Goal: Communication & Community: Answer question/provide support

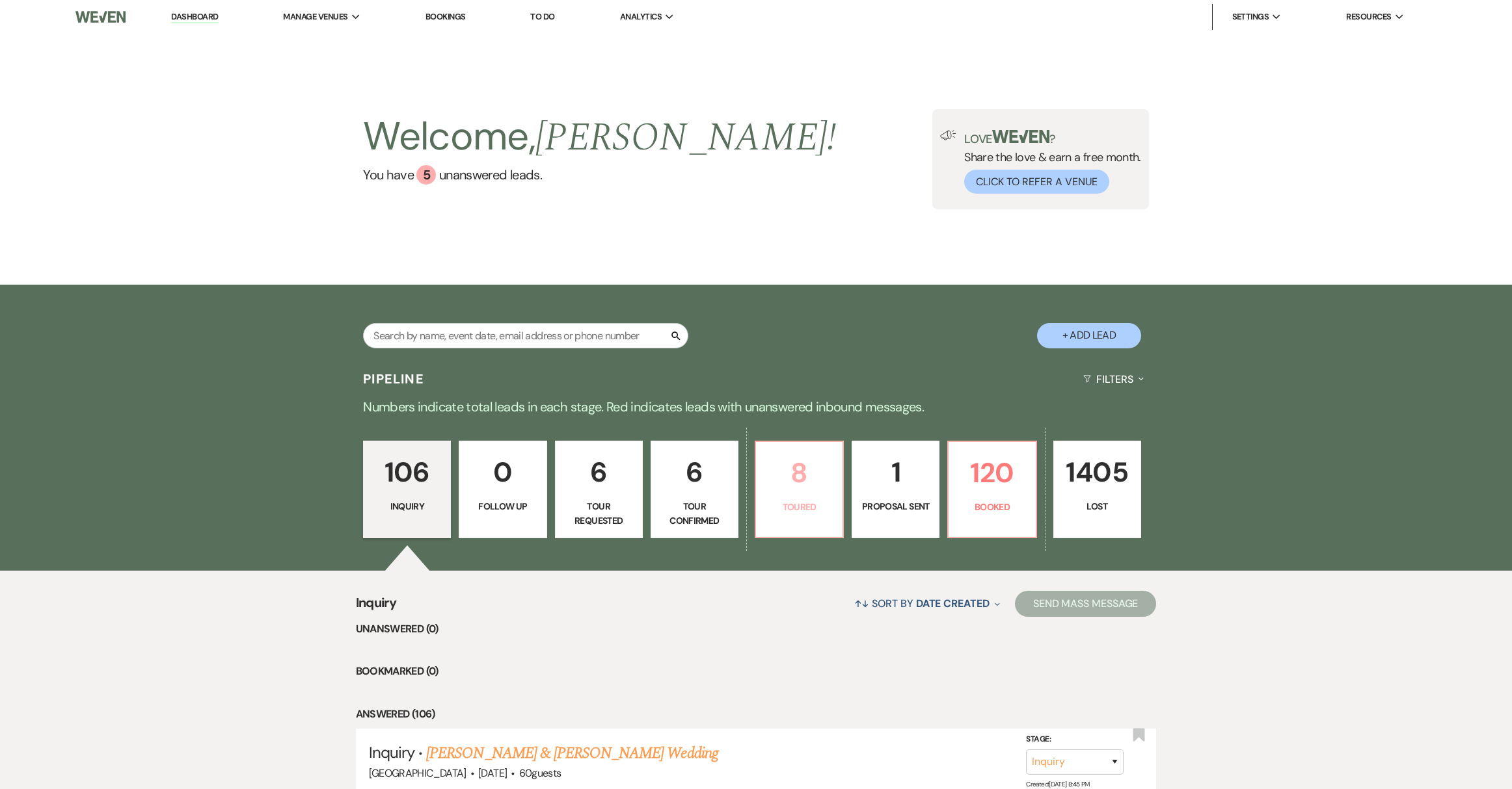
click at [789, 521] on link "8 Toured" at bounding box center [798, 489] width 89 height 98
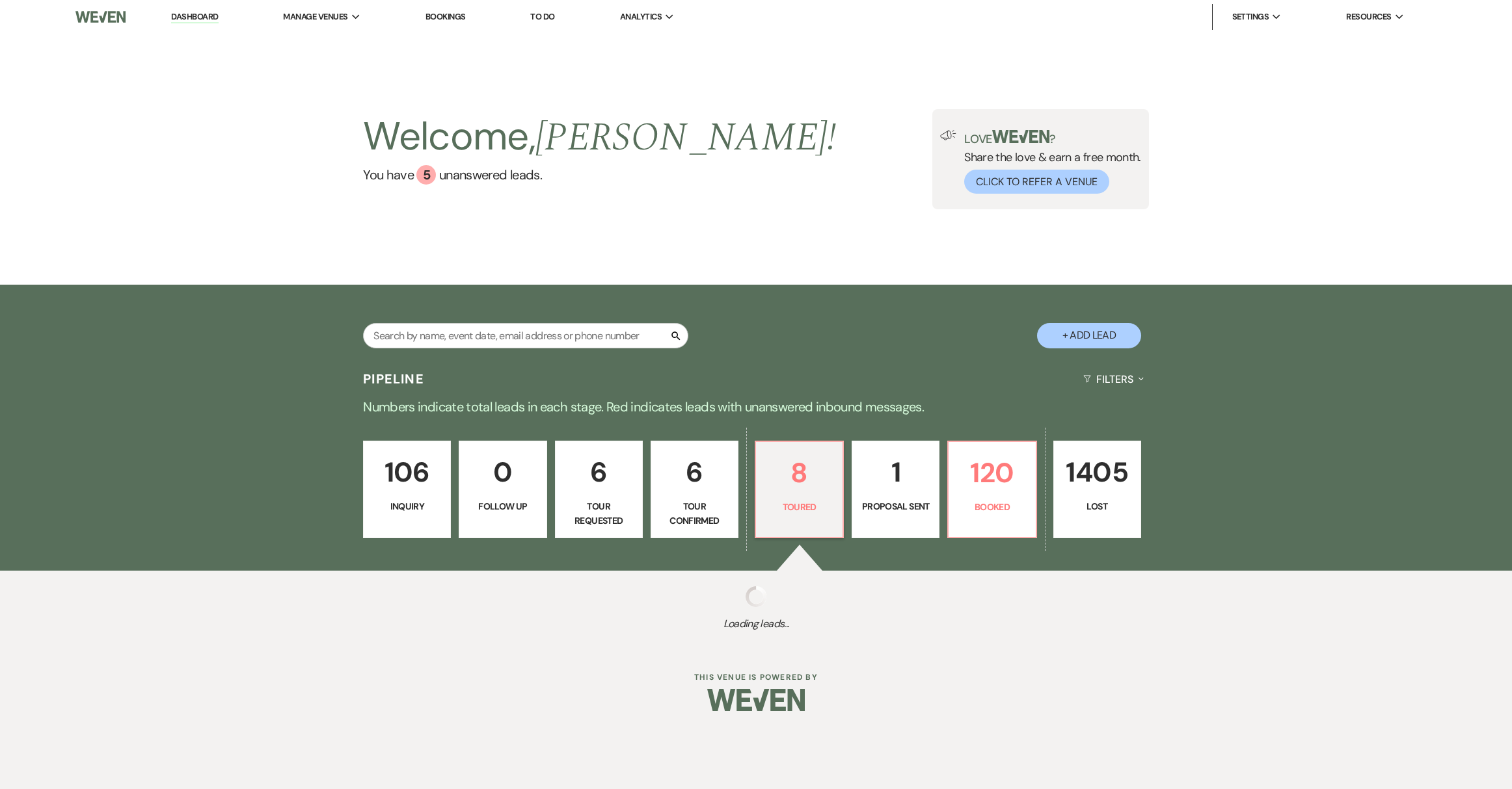
select select "5"
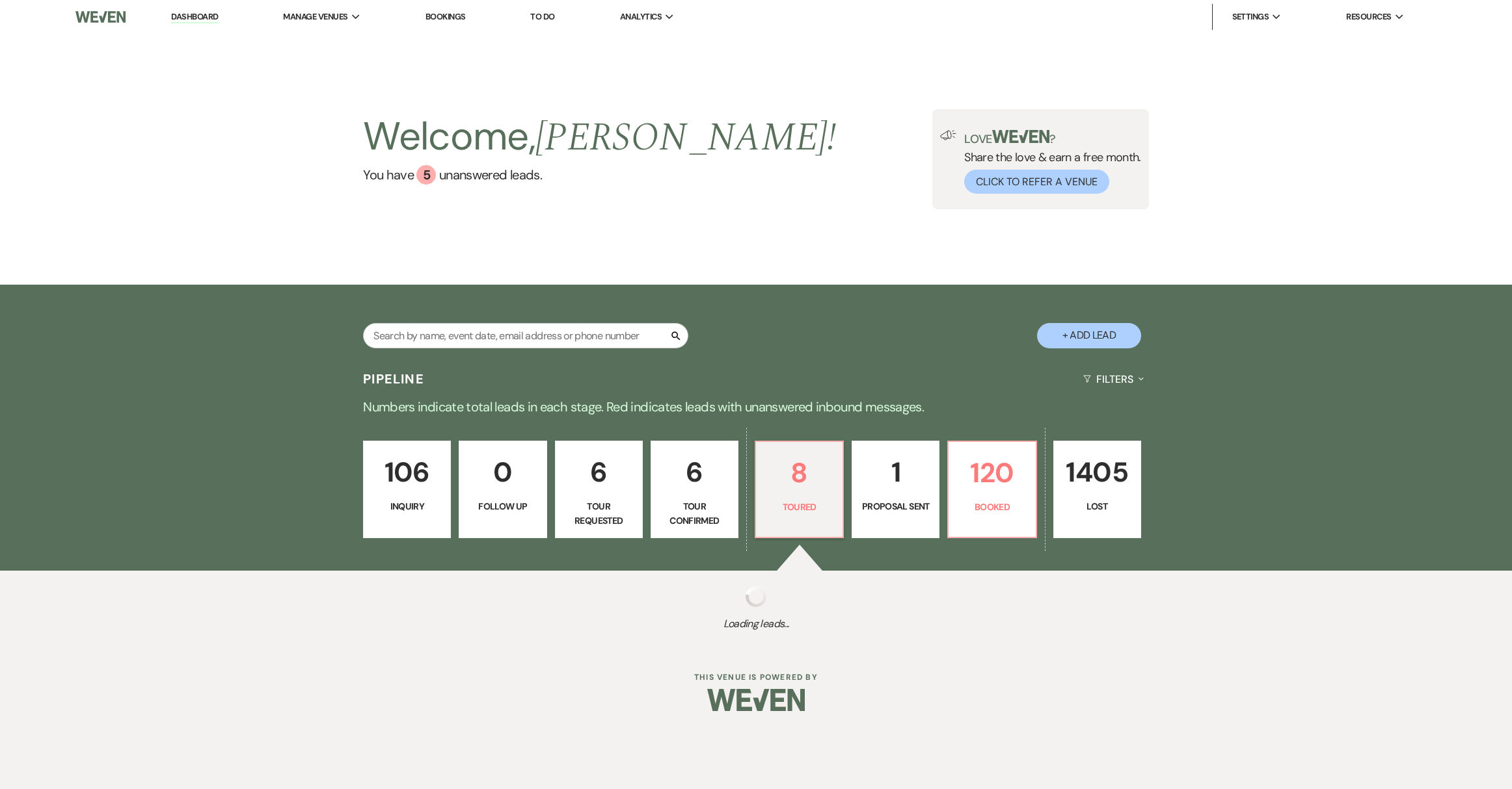
select select "5"
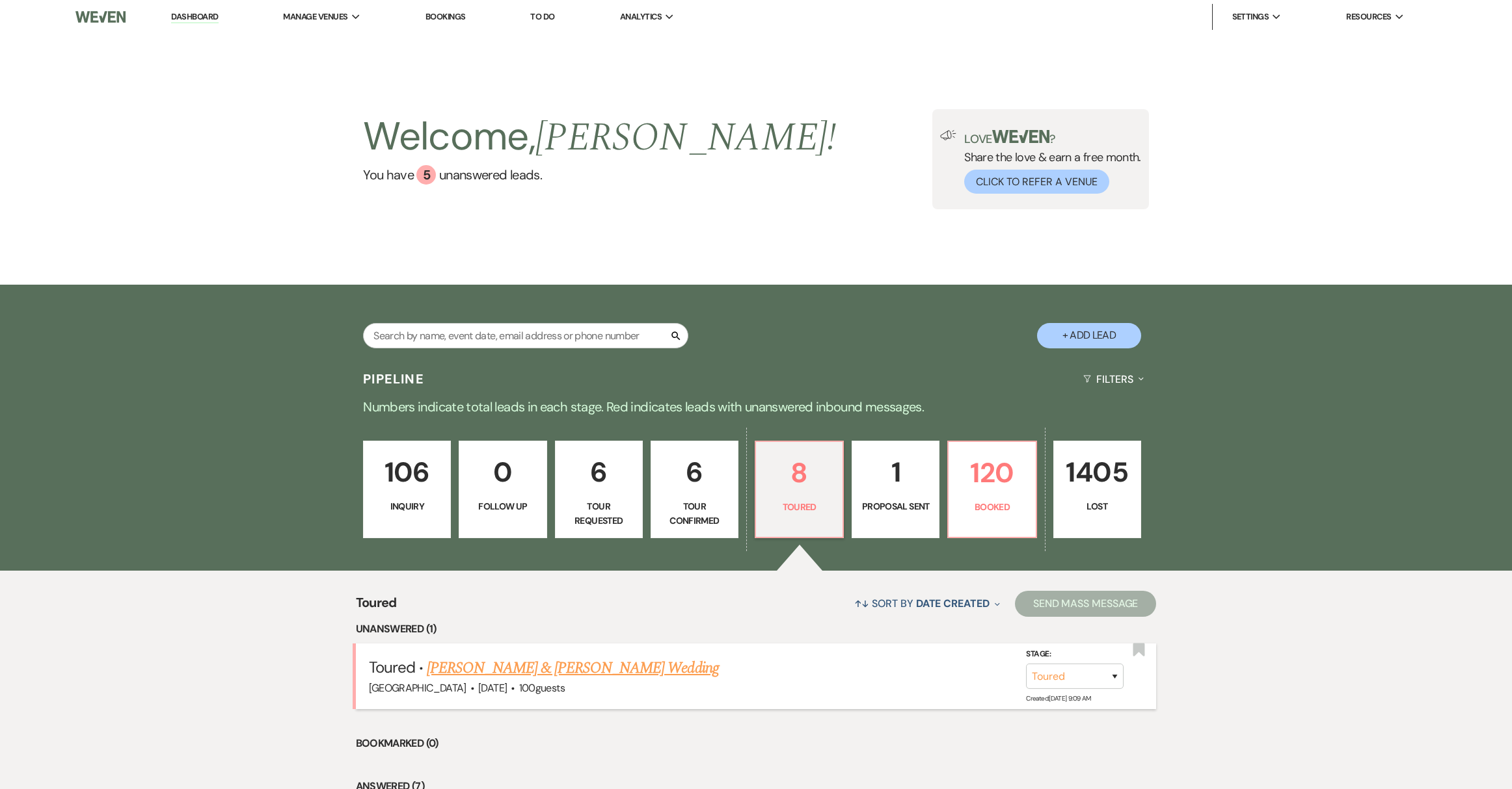
click at [591, 673] on link "Ryan Compton & Dalyn Newsom's Wedding" at bounding box center [573, 668] width 292 height 24
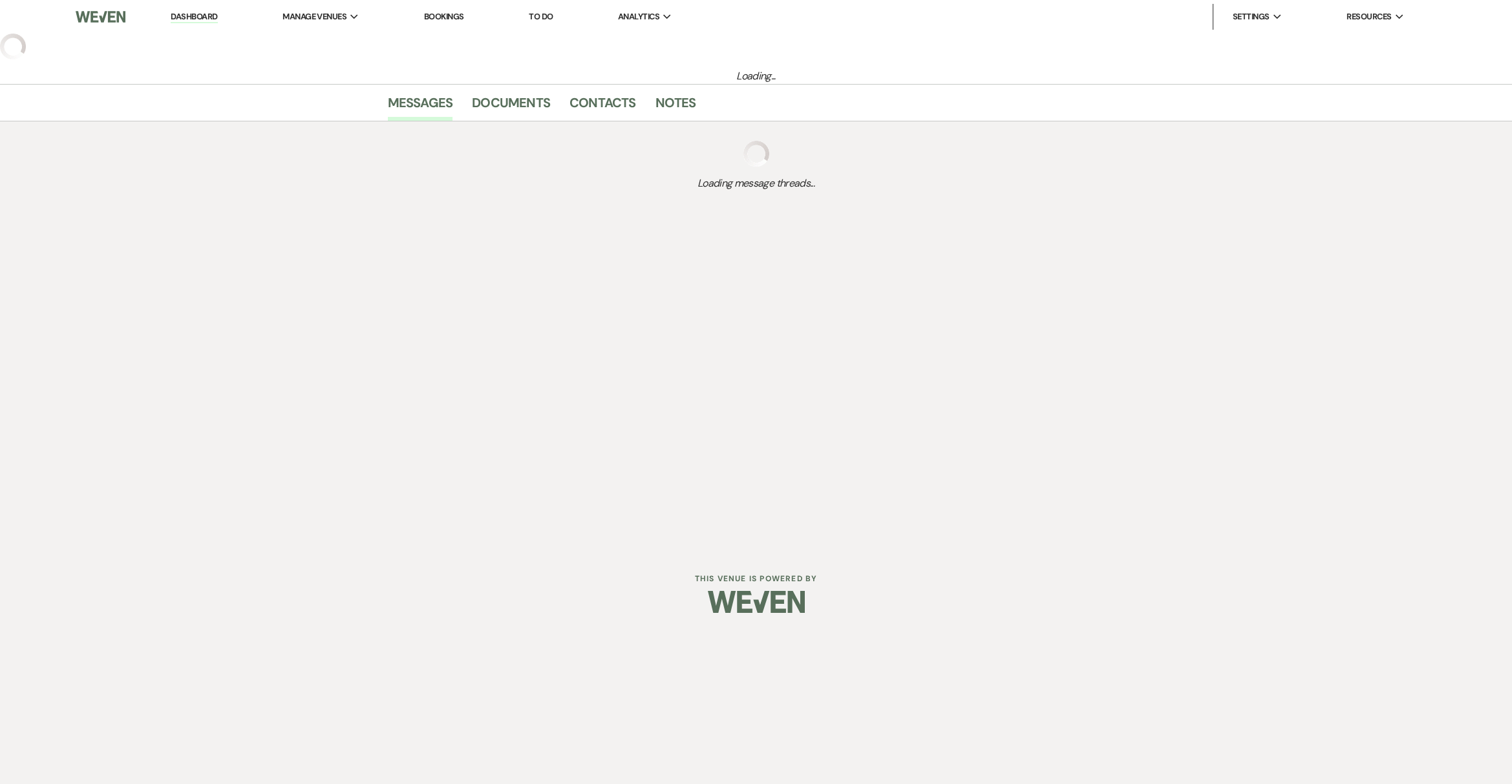
select select "5"
select select "8"
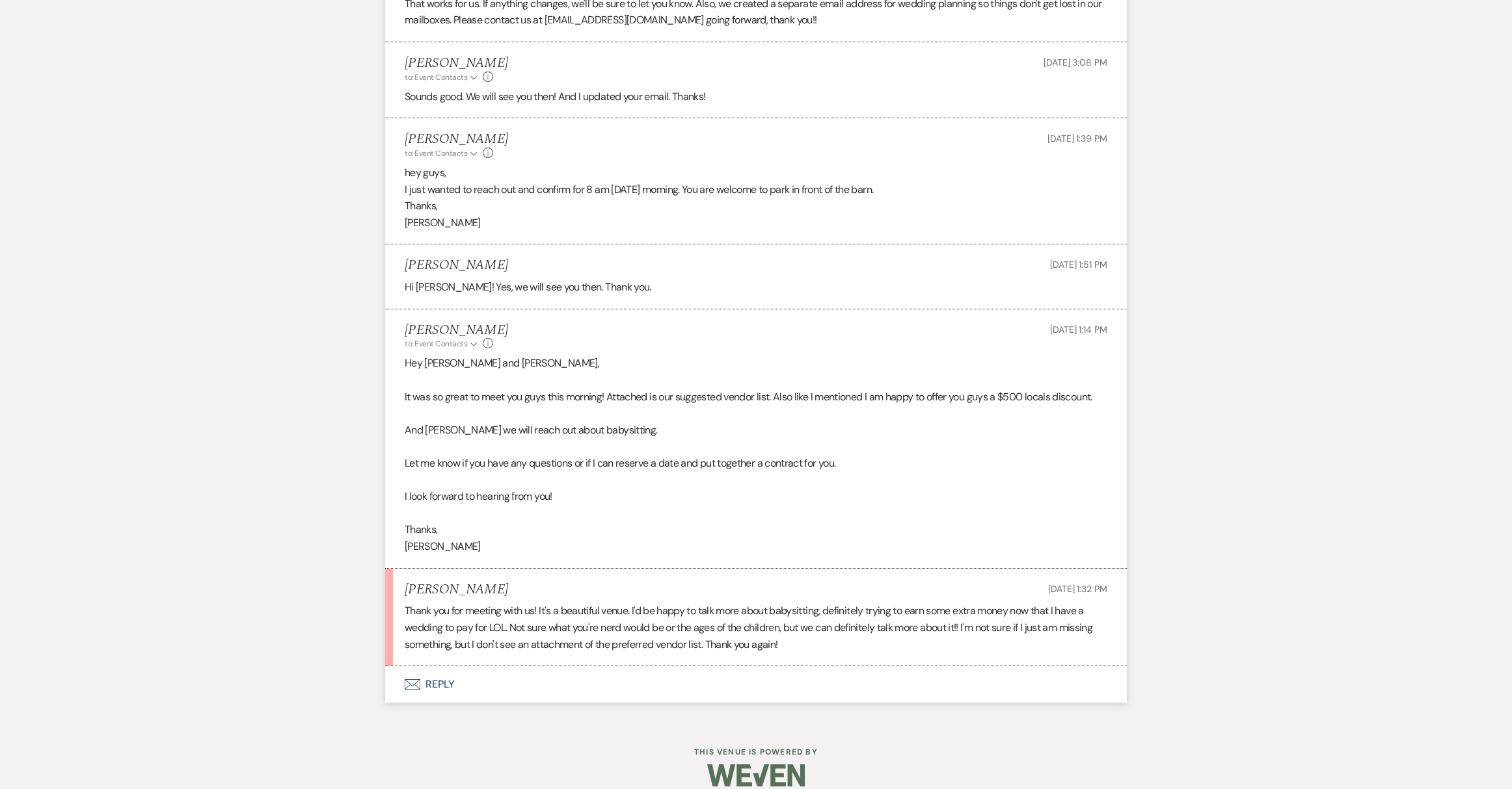
scroll to position [1394, 0]
click at [431, 667] on button "Envelope Reply" at bounding box center [756, 685] width 741 height 37
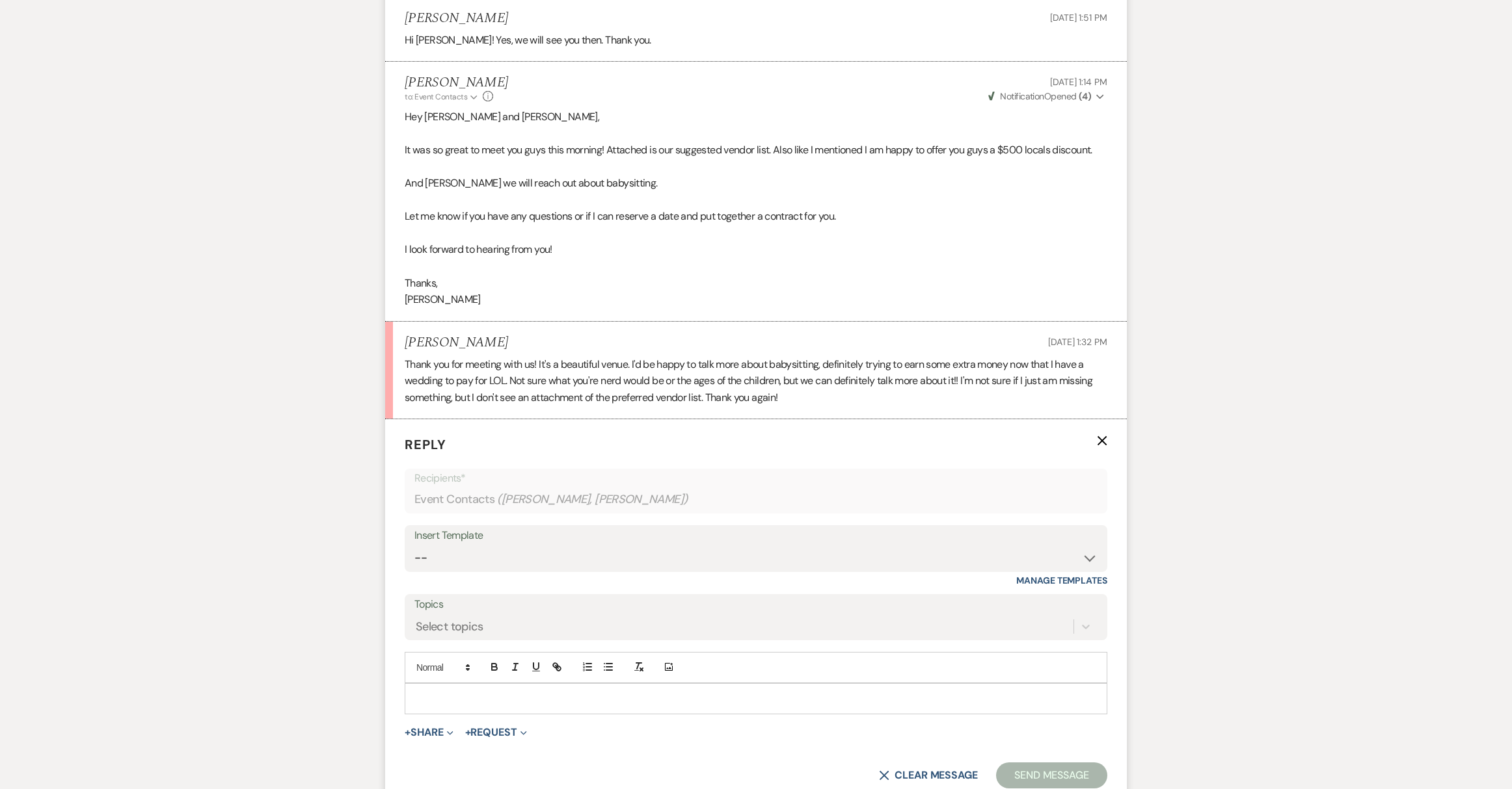
scroll to position [1643, 0]
click at [444, 726] on button "+ Share Expand" at bounding box center [429, 731] width 49 height 11
click at [472, 789] on button "Pref Vendors Preferred vendors" at bounding box center [496, 804] width 182 height 24
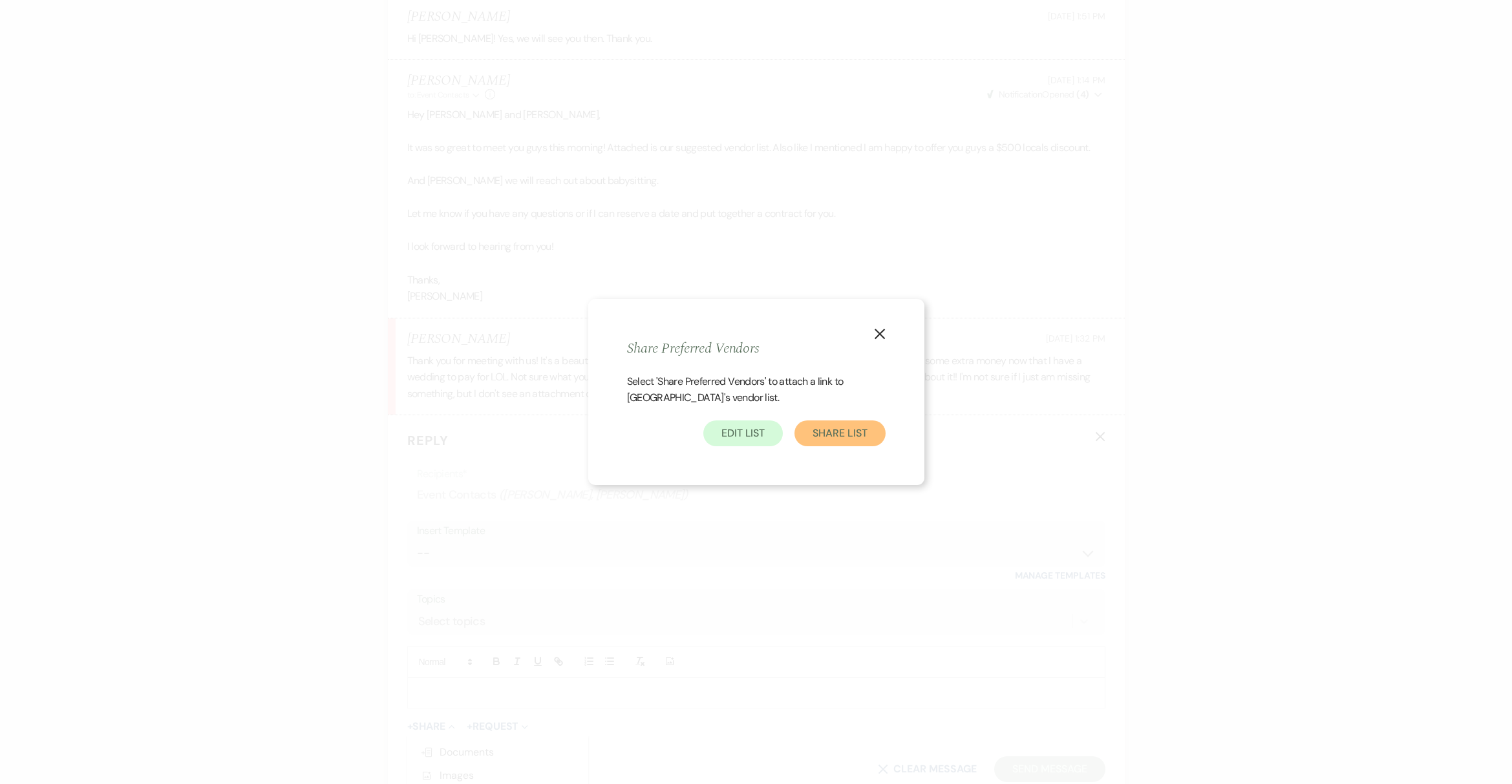
click at [848, 433] on button "Share List" at bounding box center [839, 434] width 91 height 26
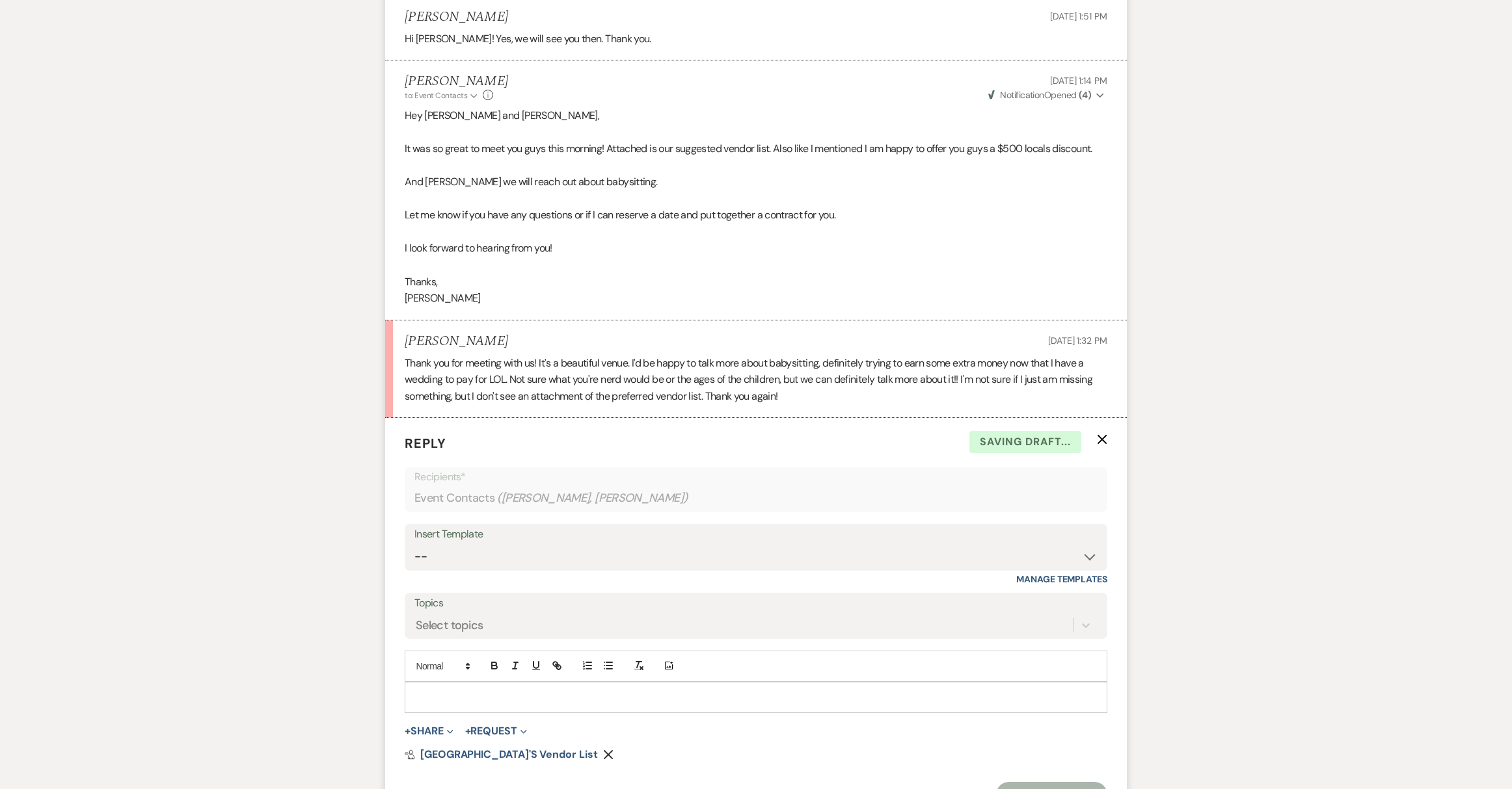
click at [486, 682] on div at bounding box center [755, 697] width 701 height 30
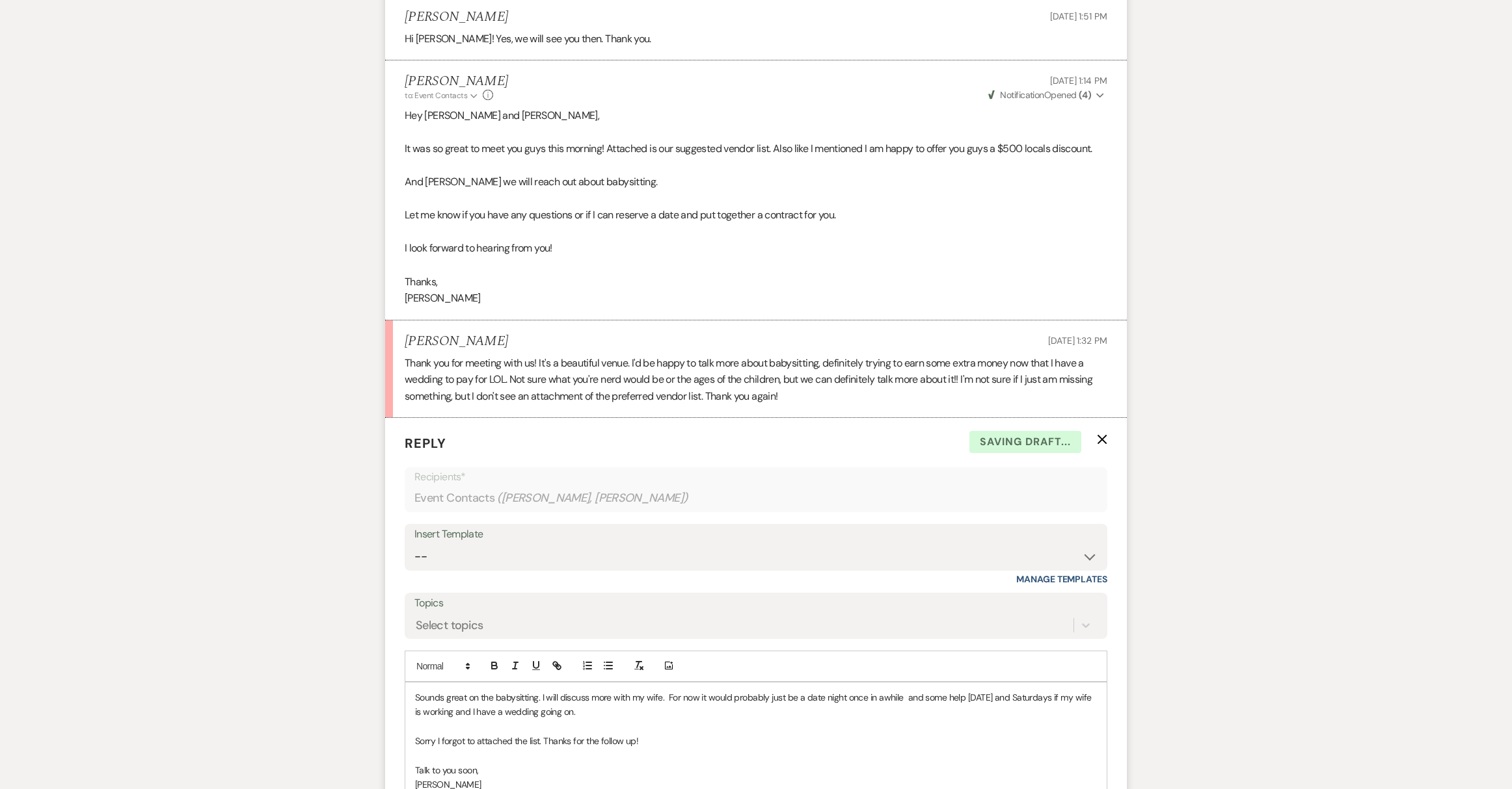
scroll to position [1742, 0]
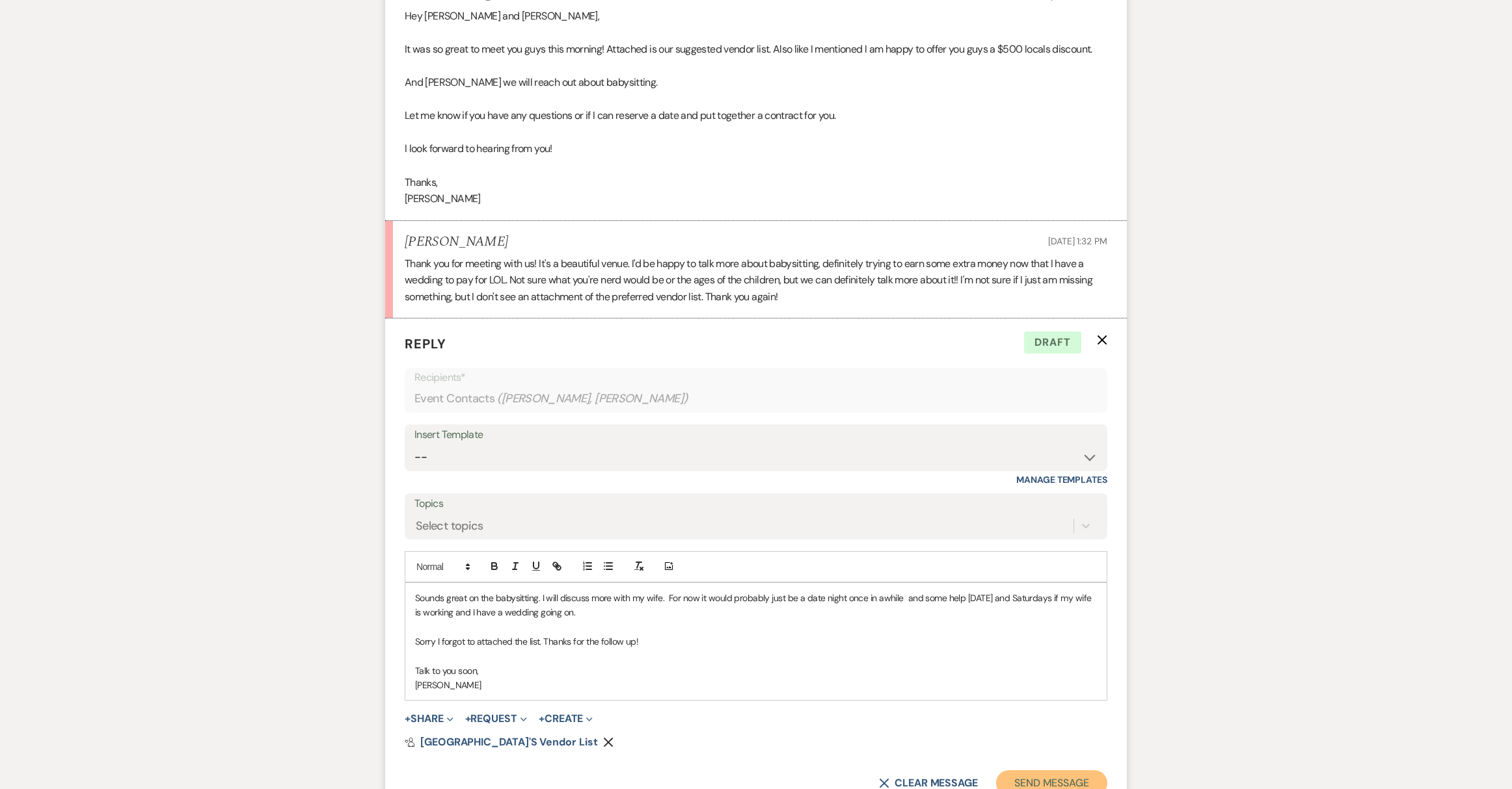
click at [1064, 774] on button "Send Message" at bounding box center [1052, 783] width 112 height 26
